Goal: Transaction & Acquisition: Obtain resource

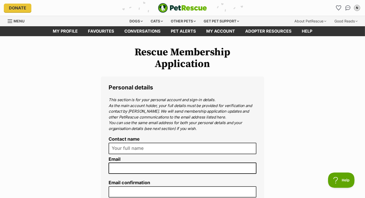
click at [18, 22] on span "Menu" at bounding box center [19, 21] width 11 height 4
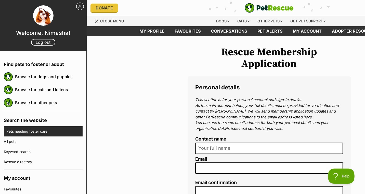
click at [38, 132] on link "Pets needing foster care" at bounding box center [44, 131] width 76 height 10
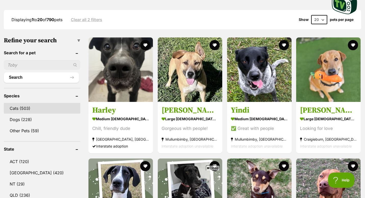
click at [26, 106] on link "Cats (503)" at bounding box center [42, 108] width 77 height 11
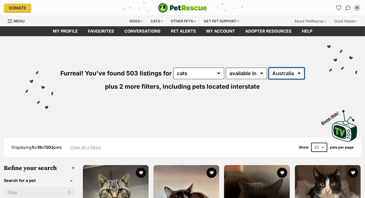
click at [287, 70] on select "Australia ACT NSW NT QLD SA TAS VIC WA" at bounding box center [287, 74] width 36 height 12
select select "VIC"
click at [269, 68] on select "Australia ACT NSW NT QLD SA TAS VIC WA" at bounding box center [287, 74] width 36 height 12
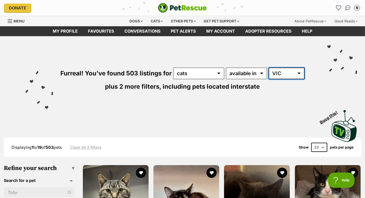
scroll to position [63, 0]
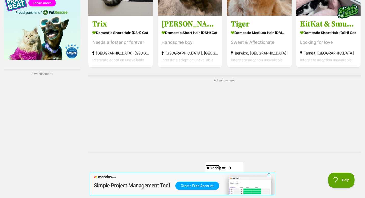
scroll to position [867, 0]
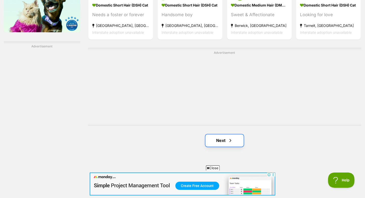
click at [222, 143] on link "Next" at bounding box center [225, 141] width 38 height 12
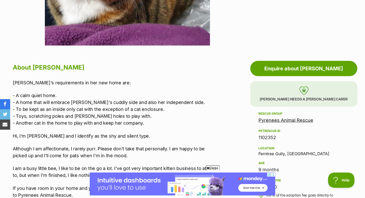
scroll to position [230, 0]
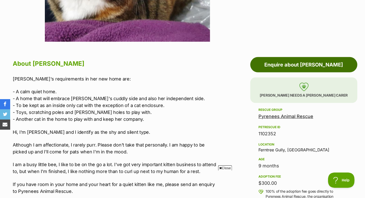
click at [314, 61] on link "Enquire about Evie" at bounding box center [303, 64] width 107 height 15
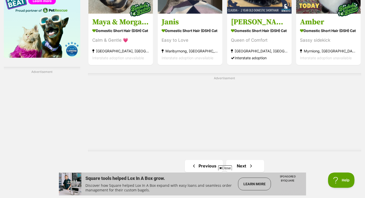
scroll to position [969, 0]
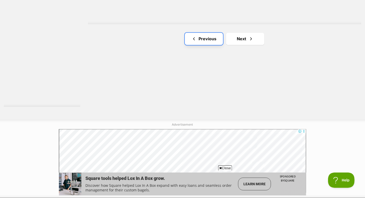
click at [209, 42] on link "Previous" at bounding box center [204, 39] width 38 height 12
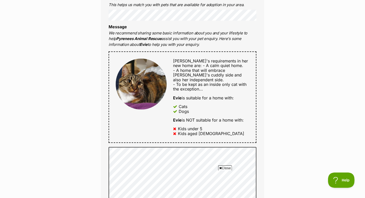
scroll to position [255, 0]
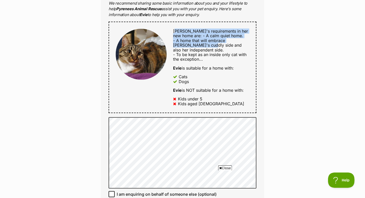
drag, startPoint x: 175, startPoint y: 30, endPoint x: 196, endPoint y: 45, distance: 26.3
click at [196, 45] on div "Evie's requirements in her new home are: - A calm quiet home. - A home that wil…" at bounding box center [211, 45] width 76 height 33
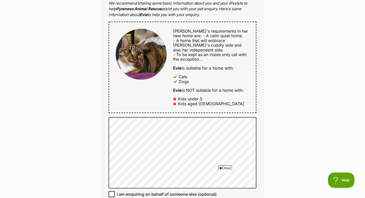
click at [190, 58] on span "- A calm quiet home. - A home that will embrace Evie's cuddly side and also her…" at bounding box center [209, 47] width 73 height 29
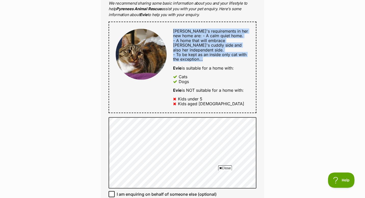
drag, startPoint x: 174, startPoint y: 29, endPoint x: 217, endPoint y: 57, distance: 52.1
click at [217, 57] on div "Evie's requirements in her new home are: - A calm quiet home. - A home that wil…" at bounding box center [211, 45] width 76 height 33
click at [222, 59] on div "Evie's requirements in her new home are: - A calm quiet home. - A home that wil…" at bounding box center [211, 45] width 76 height 33
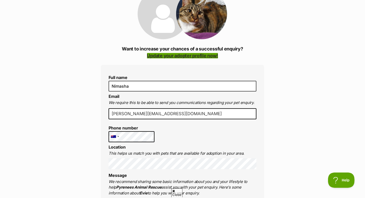
scroll to position [0, 0]
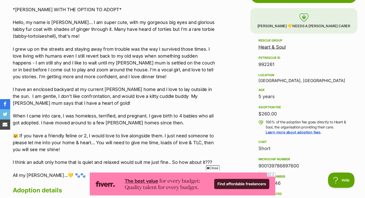
scroll to position [306, 0]
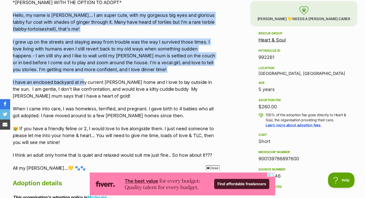
drag, startPoint x: 13, startPoint y: 14, endPoint x: 84, endPoint y: 82, distance: 98.1
click at [84, 82] on div "*[PERSON_NAME] WITH THE OPTION TO ADOPT* Hello, my name is [PERSON_NAME]... I a…" at bounding box center [115, 85] width 205 height 173
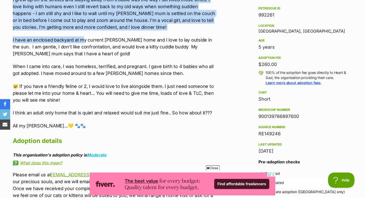
scroll to position [357, 0]
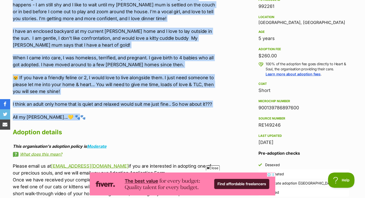
click at [80, 118] on p "All my [PERSON_NAME]...💛 🐾🐾" at bounding box center [115, 117] width 205 height 7
copy div "Lorem, ip dolo si Amet... C ad elits doei, temp in utlabore etd magn ali enimad…"
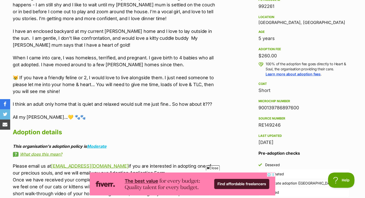
click at [188, 128] on h2 "Adoption details" at bounding box center [115, 132] width 205 height 11
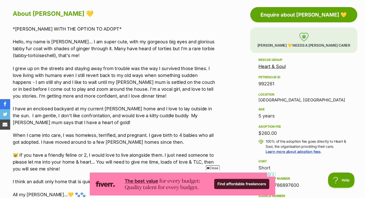
scroll to position [230, 0]
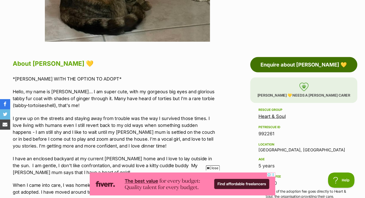
click at [292, 67] on link "Enquire about [PERSON_NAME] 💛" at bounding box center [303, 64] width 107 height 15
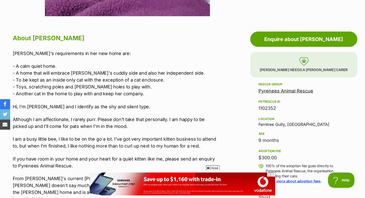
scroll to position [383, 0]
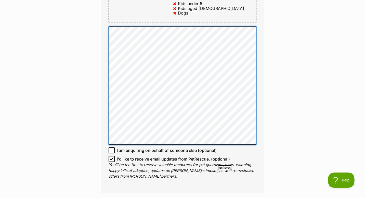
scroll to position [357, 0]
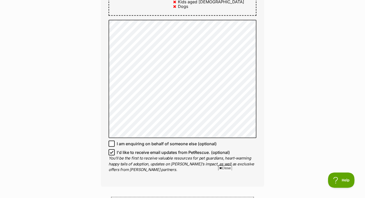
click at [315, 128] on div "Enquire about Mona 💛 Want to increase your chances of a successful enquiry? Upd…" at bounding box center [182, 54] width 365 height 730
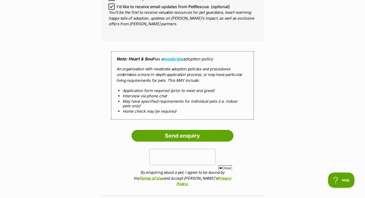
scroll to position [510, 0]
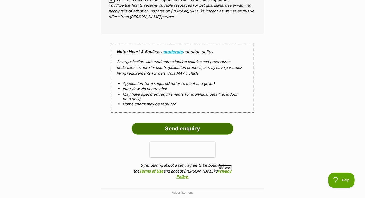
click at [190, 123] on input "Send enquiry" at bounding box center [183, 129] width 102 height 12
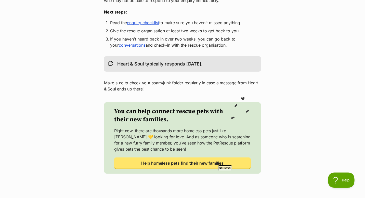
scroll to position [153, 0]
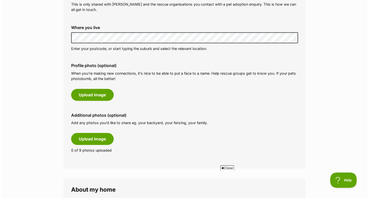
scroll to position [204, 0]
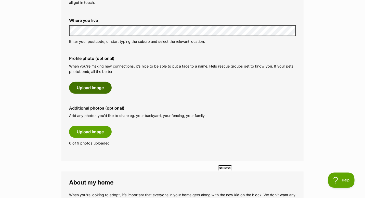
click at [100, 88] on button "Upload image" at bounding box center [90, 88] width 43 height 12
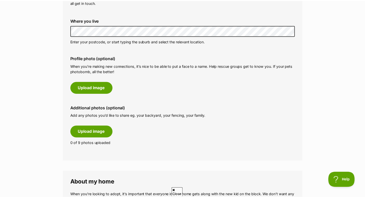
scroll to position [0, 0]
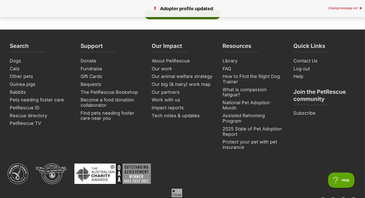
scroll to position [102, 0]
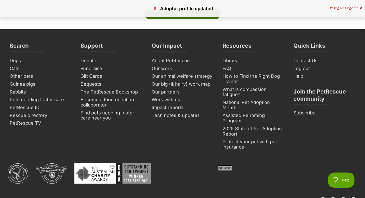
click at [190, 19] on link "Edit" at bounding box center [182, 14] width 77 height 10
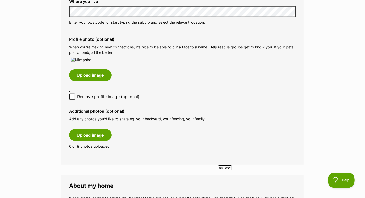
scroll to position [230, 0]
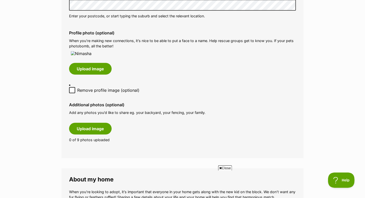
click at [71, 92] on icon at bounding box center [72, 90] width 3 height 2
click at [71, 93] on input "Remove profile image (optional)" at bounding box center [72, 90] width 6 height 6
checkbox input "true"
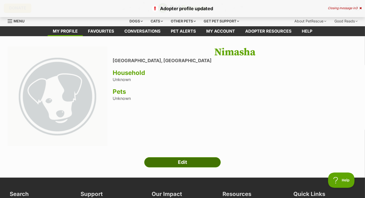
click at [183, 165] on link "Edit" at bounding box center [182, 162] width 77 height 10
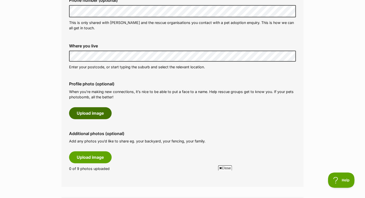
click at [88, 113] on button "Upload image" at bounding box center [90, 113] width 43 height 12
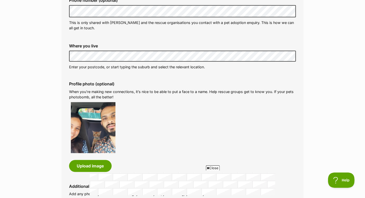
scroll to position [204, 0]
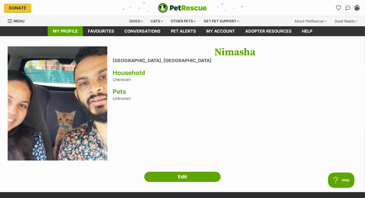
click at [74, 31] on link "My profile" at bounding box center [65, 31] width 35 height 10
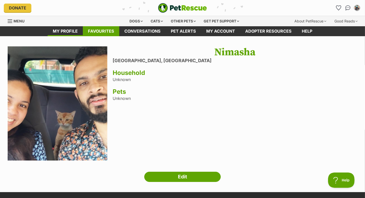
click at [94, 31] on link "Favourites" at bounding box center [101, 31] width 36 height 10
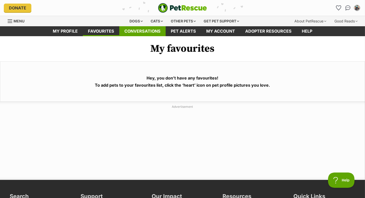
click at [145, 28] on link "Conversations" at bounding box center [142, 31] width 46 height 10
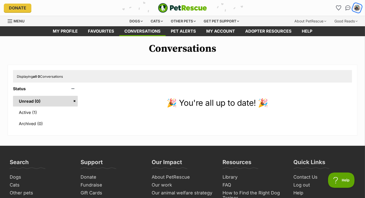
click at [360, 7] on div "My account" at bounding box center [357, 8] width 8 height 8
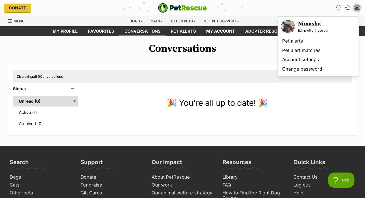
click at [307, 30] on link "Edit profile" at bounding box center [305, 31] width 15 height 4
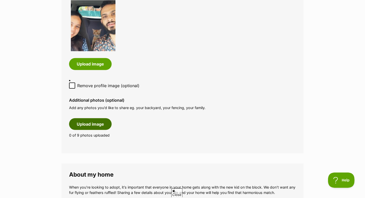
click at [87, 121] on button "Upload image" at bounding box center [90, 124] width 43 height 12
click at [92, 124] on button "Upload image" at bounding box center [90, 124] width 43 height 12
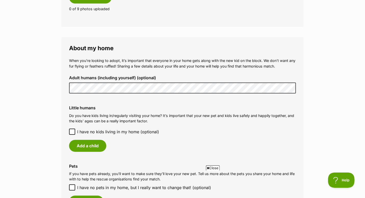
scroll to position [536, 0]
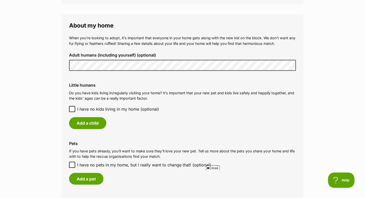
click at [150, 85] on label "Little humans" at bounding box center [182, 85] width 227 height 5
click at [69, 109] on div "Little humans Do you have kids living in/regularly visiting your home? It’s imp…" at bounding box center [182, 106] width 235 height 54
click at [73, 108] on icon at bounding box center [72, 109] width 4 height 4
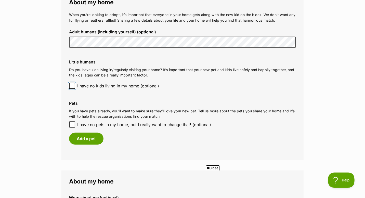
scroll to position [587, 0]
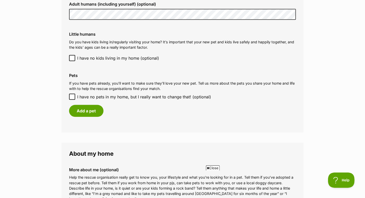
click at [73, 97] on icon at bounding box center [72, 97] width 4 height 4
click at [73, 97] on input "I have no pets in my home, but I really want to change that! (optional)" at bounding box center [72, 97] width 6 height 6
checkbox input "true"
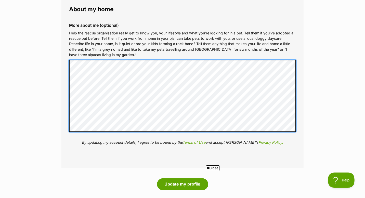
scroll to position [740, 0]
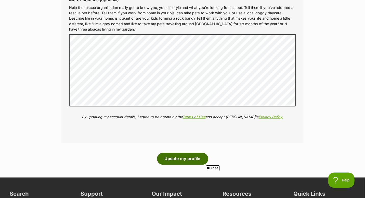
click at [176, 158] on button "Update my profile" at bounding box center [182, 159] width 51 height 12
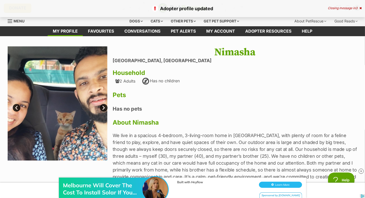
click at [105, 108] on link "Next" at bounding box center [104, 108] width 8 height 8
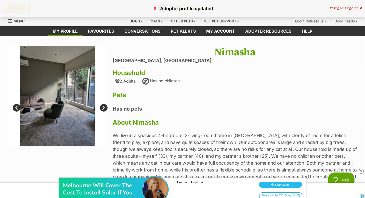
click at [105, 108] on link "Next" at bounding box center [104, 108] width 8 height 8
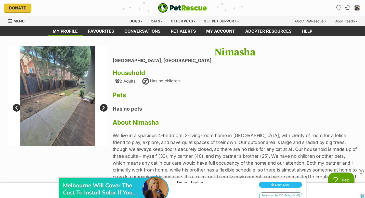
click at [105, 108] on link "Next" at bounding box center [104, 108] width 8 height 8
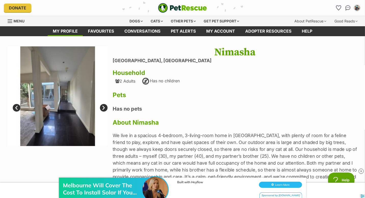
click at [105, 108] on link "Next" at bounding box center [104, 108] width 8 height 8
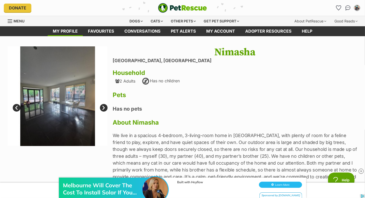
click at [105, 108] on link "Next" at bounding box center [104, 108] width 8 height 8
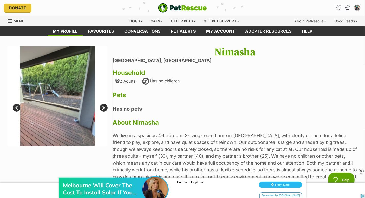
click at [105, 108] on link "Next" at bounding box center [104, 108] width 8 height 8
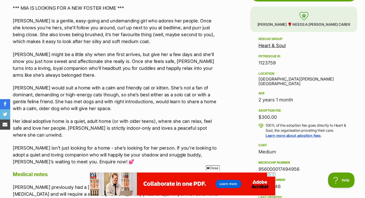
scroll to position [306, 0]
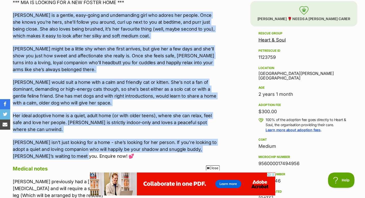
drag, startPoint x: 14, startPoint y: 15, endPoint x: 79, endPoint y: 155, distance: 155.2
click at [79, 155] on div "*** MIA IS LOOKING FOR A NEW FOSTER HOME *** Mia is a gentle, easy-going and un…" at bounding box center [115, 79] width 205 height 161
copy div "Mia is a gentle, easy-going and undemanding girl who adores her people. Once sh…"
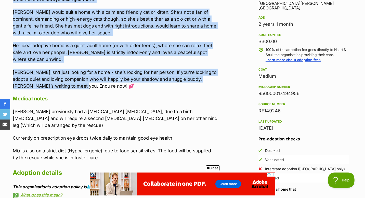
scroll to position [383, 0]
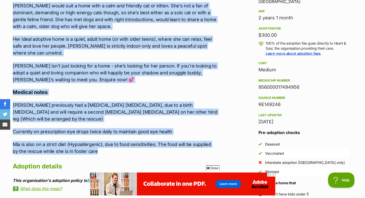
click at [96, 146] on p "Mia is also on a strict diet (Hypoallergenic), due to food sensitivities. The f…" at bounding box center [115, 148] width 205 height 14
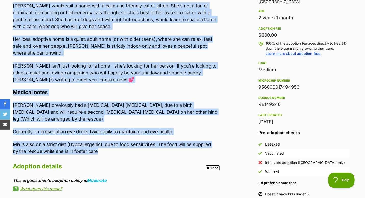
copy div "Mia is a gentle, easy-going and undemanding girl who adores her people. Once sh…"
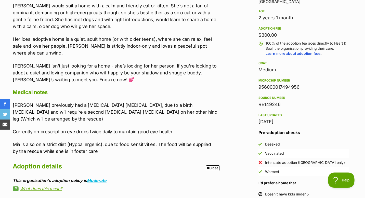
click at [139, 150] on div "About Mia 🌹 *** MIA IS LOOKING FOR A NEW FOSTER HOME *** Mia is a gentle, easy-…" at bounding box center [115, 94] width 205 height 379
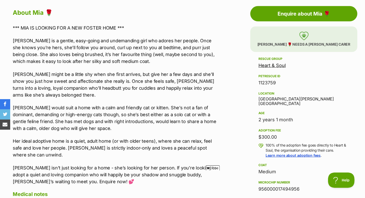
scroll to position [281, 0]
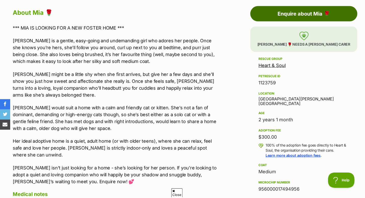
click at [288, 14] on link "Enquire about Mia 🌹" at bounding box center [303, 13] width 107 height 15
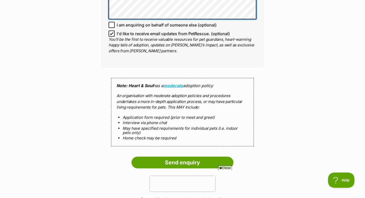
scroll to position [510, 0]
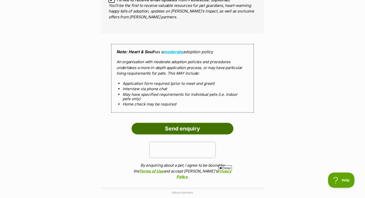
click at [185, 133] on input "Send enquiry" at bounding box center [183, 129] width 102 height 12
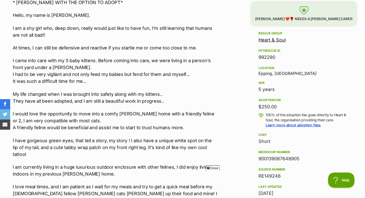
scroll to position [408, 0]
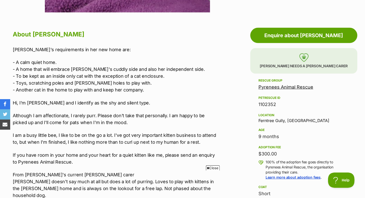
scroll to position [281, 0]
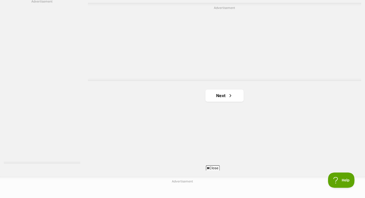
scroll to position [918, 0]
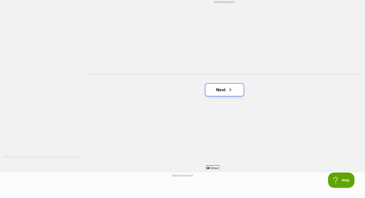
click at [216, 86] on link "Next" at bounding box center [225, 90] width 38 height 12
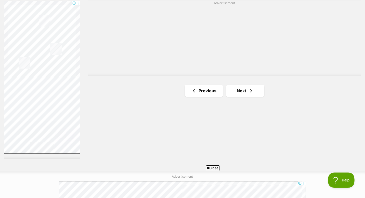
scroll to position [918, 0]
click at [240, 94] on link "Next" at bounding box center [245, 90] width 38 height 12
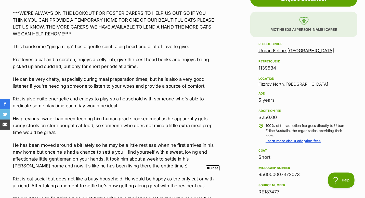
scroll to position [306, 0]
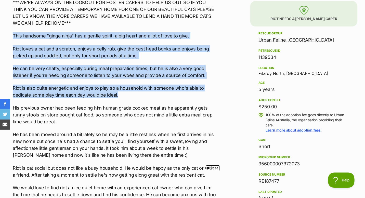
drag, startPoint x: 13, startPoint y: 34, endPoint x: 120, endPoint y: 93, distance: 121.6
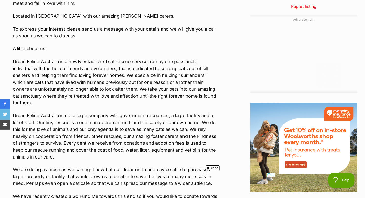
scroll to position [561, 0]
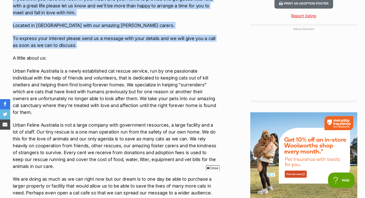
click at [78, 46] on p "To express your interest please send us a message with your details and we will…" at bounding box center [115, 42] width 205 height 14
copy div "This handsome "ginga ninja" has a gentle spirit, a big heart and a lot of love …"
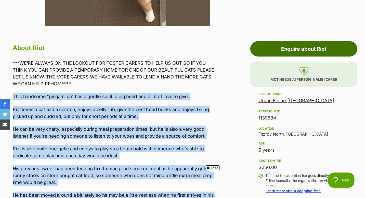
scroll to position [281, 0]
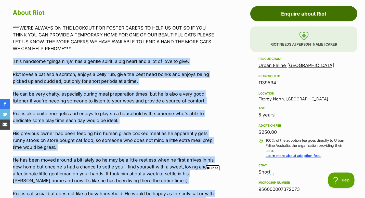
click at [285, 14] on link "Enquire about Riot" at bounding box center [303, 13] width 107 height 15
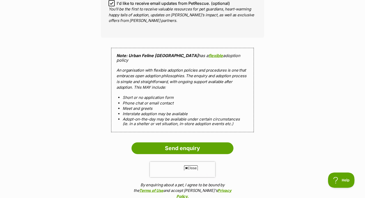
scroll to position [510, 0]
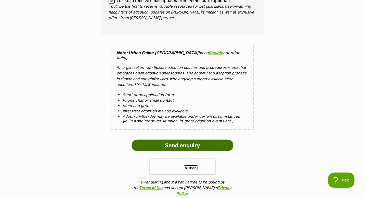
click at [180, 140] on input "Send enquiry" at bounding box center [183, 146] width 102 height 12
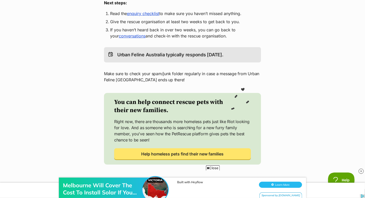
scroll to position [153, 0]
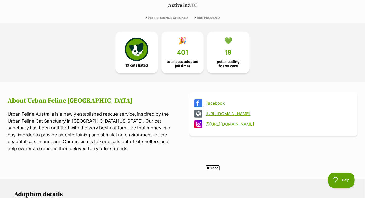
scroll to position [153, 0]
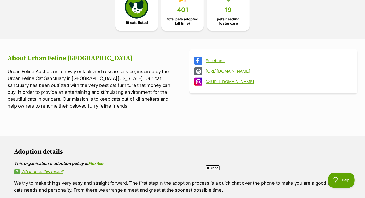
click at [260, 72] on link "[URL][DOMAIN_NAME]" at bounding box center [278, 71] width 145 height 5
click at [214, 62] on link "Facebook" at bounding box center [278, 60] width 145 height 5
